Goal: Navigation & Orientation: Find specific page/section

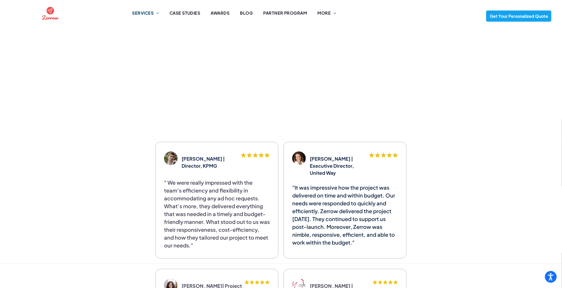
scroll to position [942, 0]
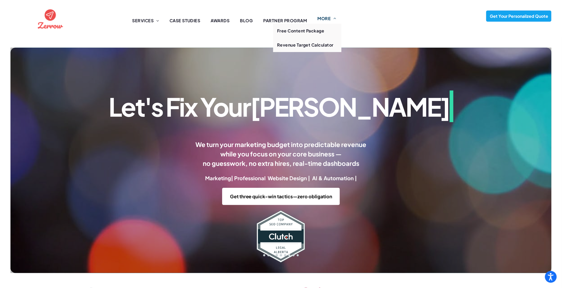
click at [333, 19] on span at bounding box center [333, 18] width 5 height 4
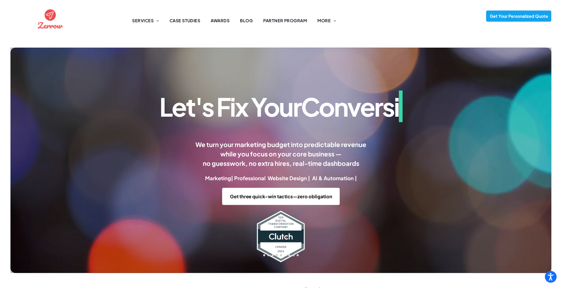
click at [419, 30] on div "SERVICES Website Design Lead Generation Accountants Lawyers Healthcare Practiti…" at bounding box center [260, 18] width 326 height 29
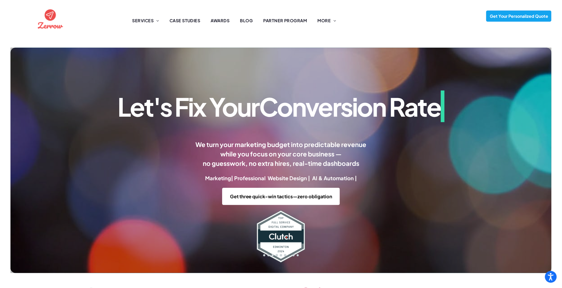
click at [419, 30] on div "SERVICES Website Design Lead Generation Accountants Lawyers Healthcare Practiti…" at bounding box center [260, 18] width 326 height 29
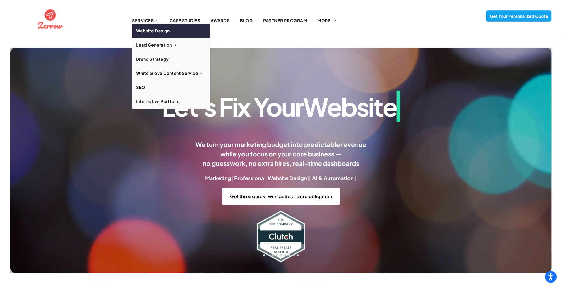
click at [149, 31] on span "Website Design" at bounding box center [153, 31] width 34 height 6
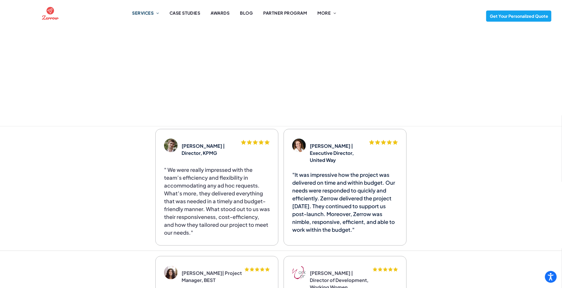
scroll to position [1047, 0]
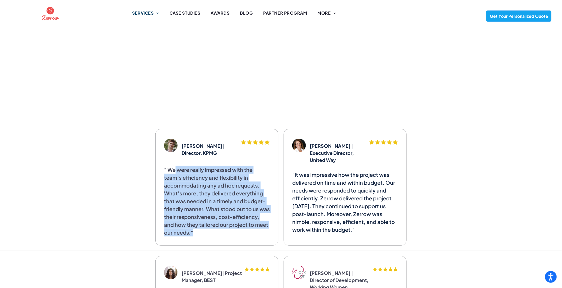
drag, startPoint x: 174, startPoint y: 133, endPoint x: 216, endPoint y: 197, distance: 76.3
click at [216, 197] on p "" We were really impressed with the team’s efficiency and flexibility in accomm…" at bounding box center [217, 201] width 106 height 71
click at [201, 166] on strong "" We were really impressed with the team’s efficiency and flexibility in accomm…" at bounding box center [217, 200] width 106 height 69
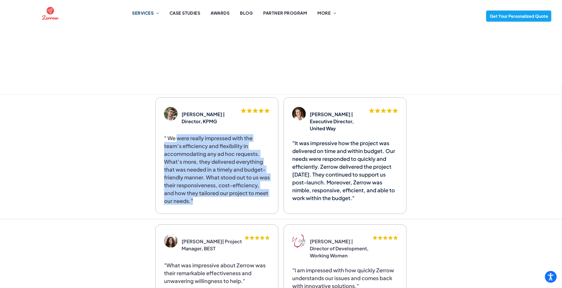
drag, startPoint x: 177, startPoint y: 129, endPoint x: 233, endPoint y: 196, distance: 87.5
click at [233, 196] on p "" We were really impressed with the team’s efficiency and flexibility in accomm…" at bounding box center [217, 169] width 106 height 71
click at [237, 160] on p "" We were really impressed with the team’s efficiency and flexibility in accomm…" at bounding box center [217, 169] width 106 height 71
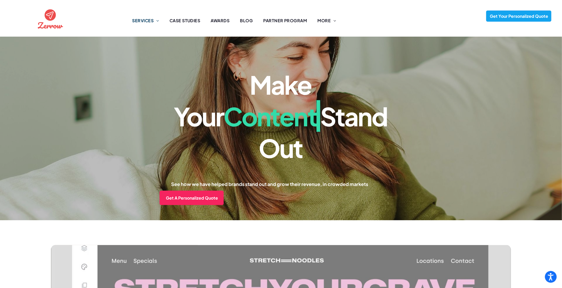
scroll to position [0, 0]
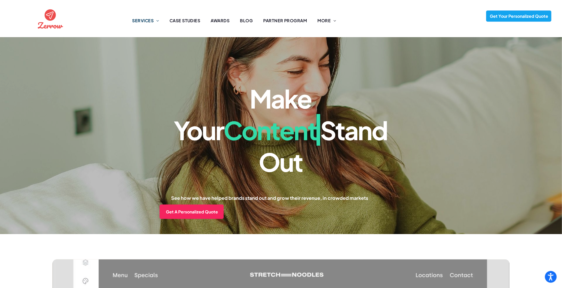
click at [57, 23] on img at bounding box center [50, 19] width 28 height 28
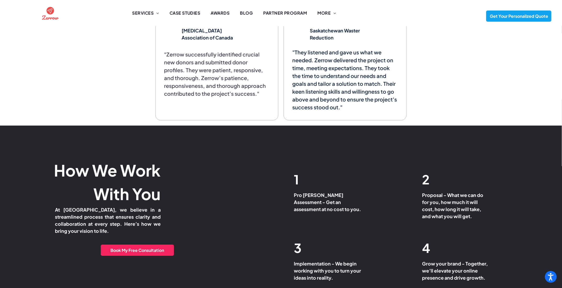
scroll to position [1828, 0]
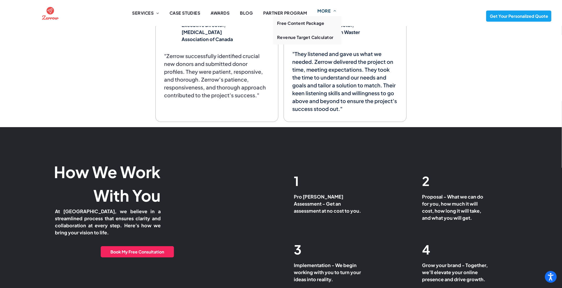
click at [325, 12] on span "MORE" at bounding box center [327, 11] width 19 height 6
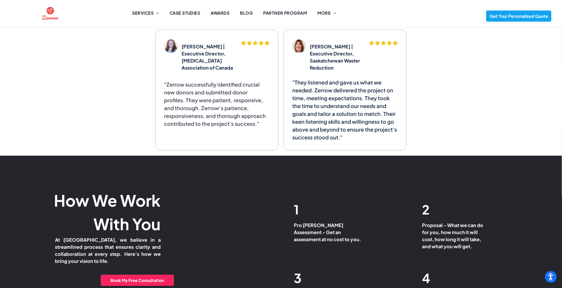
scroll to position [1775, 0]
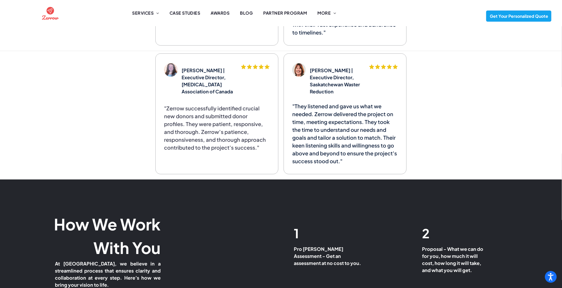
click at [40, 7] on div at bounding box center [50, 13] width 28 height 19
click at [47, 12] on img at bounding box center [50, 13] width 19 height 19
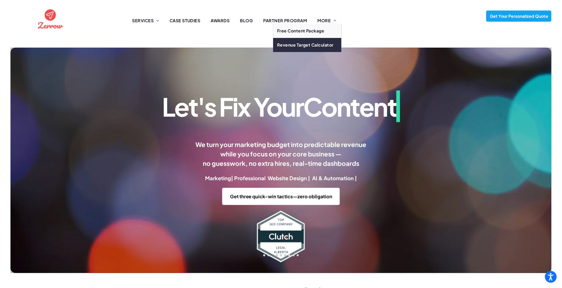
click at [325, 42] on span "Revenue Target Calculator" at bounding box center [305, 45] width 57 height 6
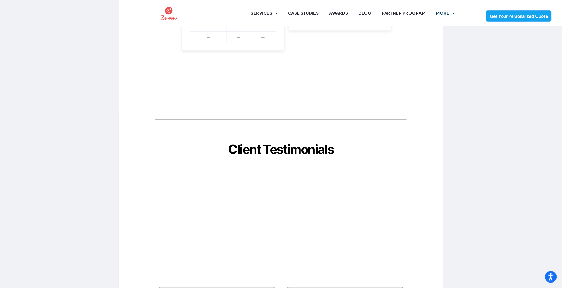
scroll to position [340, 0]
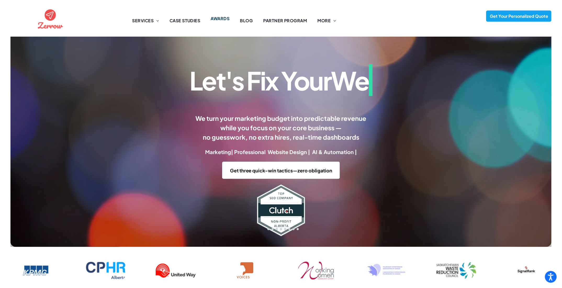
click at [228, 18] on span "AWARDS" at bounding box center [220, 18] width 19 height 6
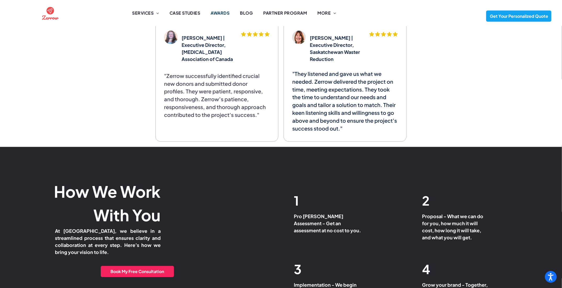
scroll to position [1423, 0]
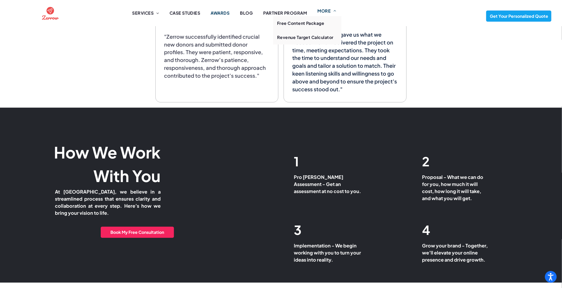
click at [334, 12] on span at bounding box center [333, 11] width 5 height 4
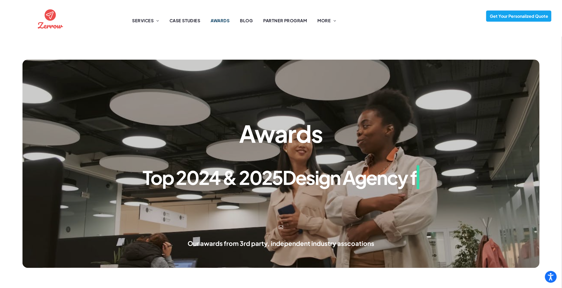
click at [51, 17] on img at bounding box center [50, 19] width 28 height 28
